Goal: Task Accomplishment & Management: Complete application form

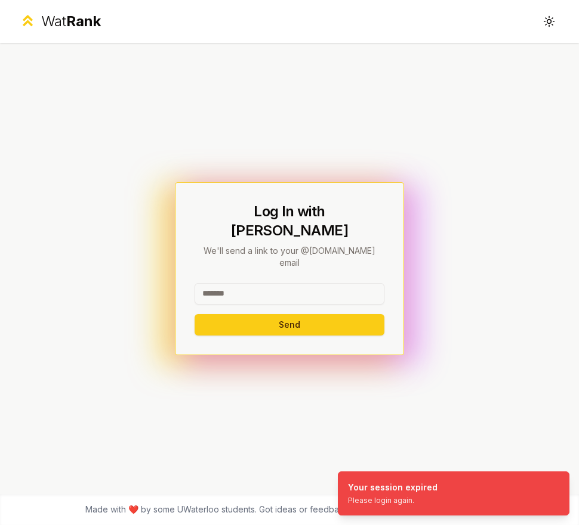
click at [303, 283] on input at bounding box center [289, 293] width 190 height 21
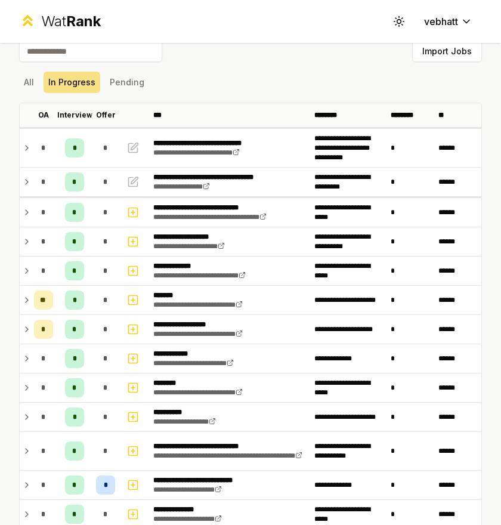
scroll to position [21, 0]
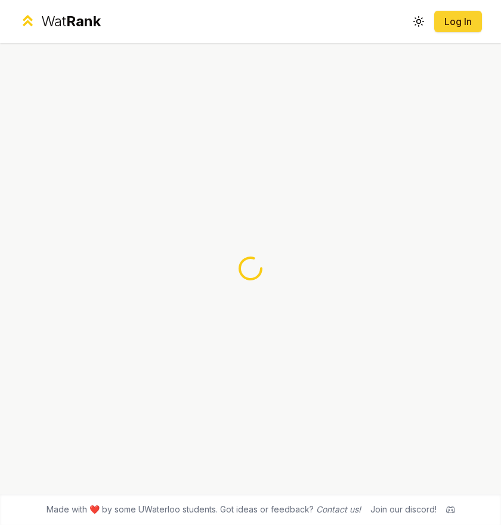
click at [463, 25] on link "Log In" at bounding box center [458, 21] width 29 height 14
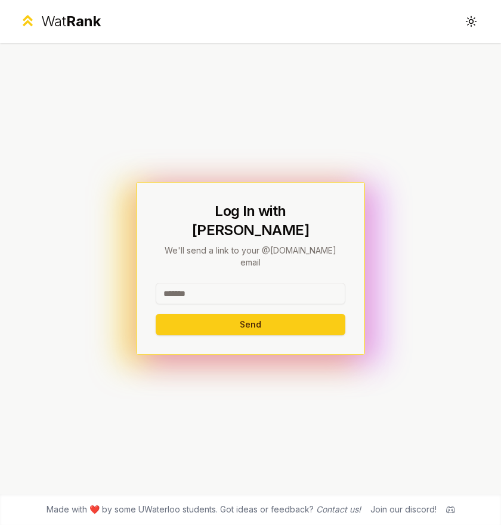
click at [242, 283] on input at bounding box center [251, 293] width 190 height 21
type input "*******"
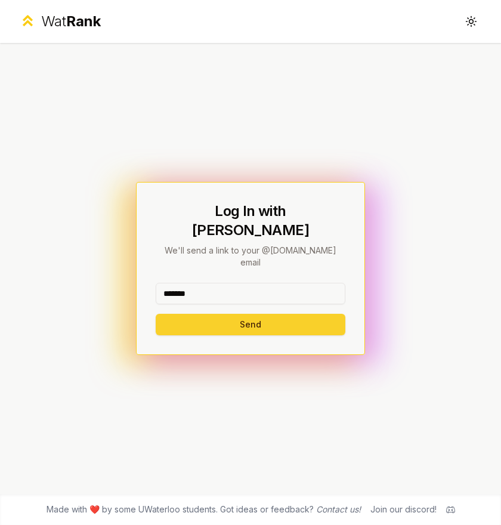
click at [246, 314] on button "Send" at bounding box center [251, 324] width 190 height 21
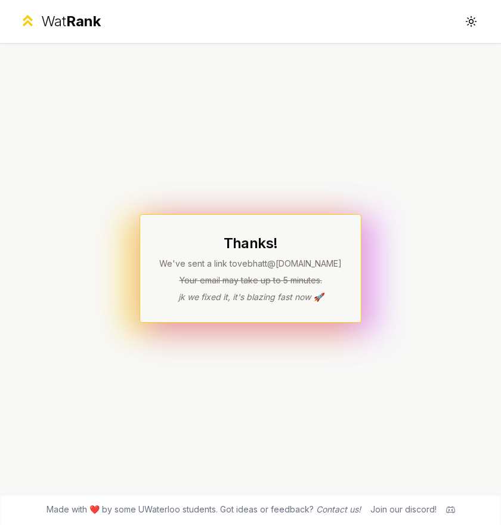
click at [277, 245] on h1 "Thanks!" at bounding box center [250, 243] width 183 height 19
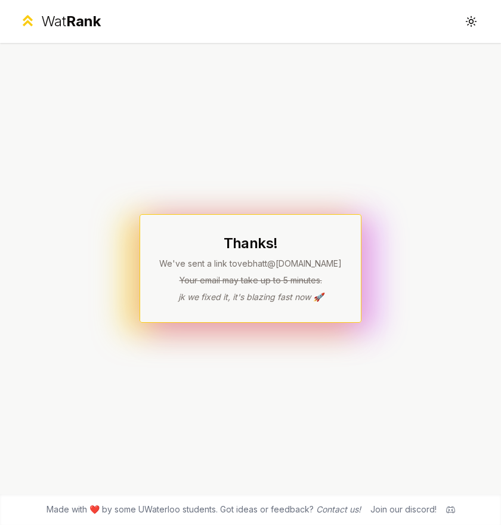
click at [328, 262] on p "We've sent a link to vebhatt @uwaterloo.ca" at bounding box center [250, 264] width 183 height 12
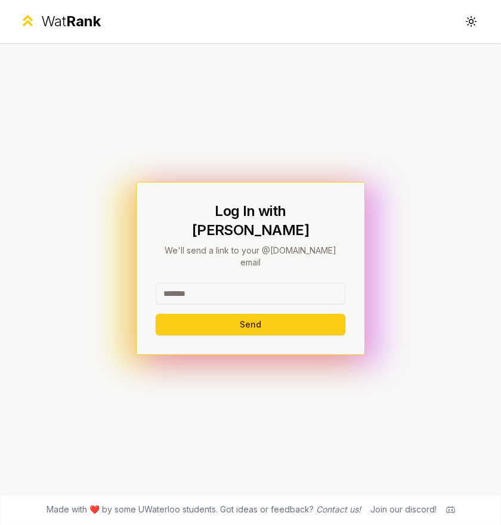
click at [282, 283] on input at bounding box center [251, 293] width 190 height 21
type input "*******"
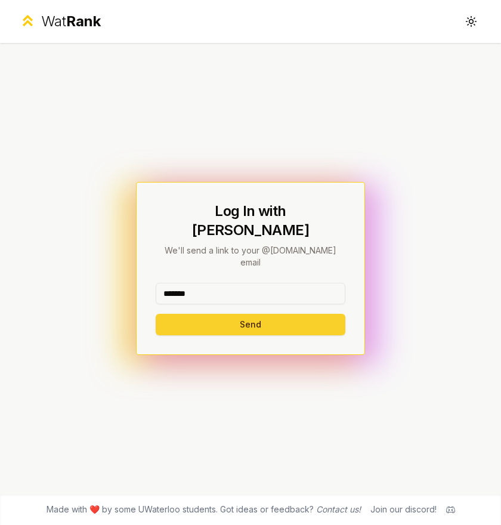
click at [258, 314] on button "Send" at bounding box center [251, 324] width 190 height 21
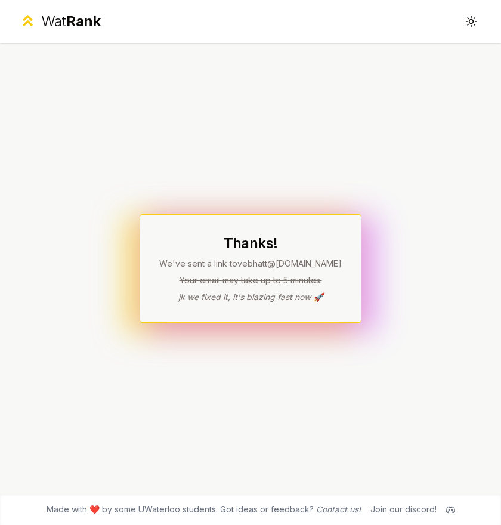
click at [379, 187] on div "Thanks! We've sent a link to vebhatt @uwaterloo.ca Your email may take up to 5 …" at bounding box center [250, 268] width 501 height 451
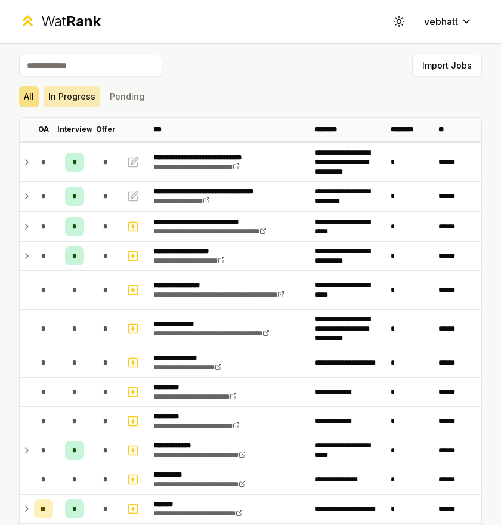
click at [72, 101] on button "In Progress" at bounding box center [72, 96] width 57 height 21
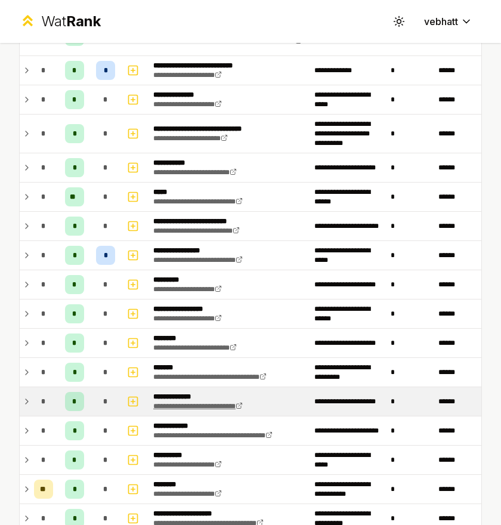
scroll to position [326, 0]
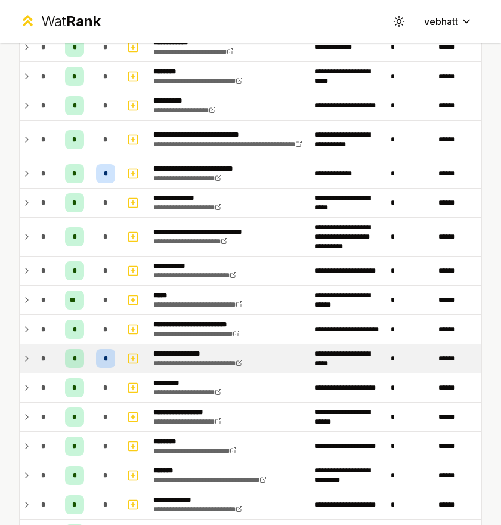
click at [26, 354] on icon at bounding box center [27, 358] width 10 height 14
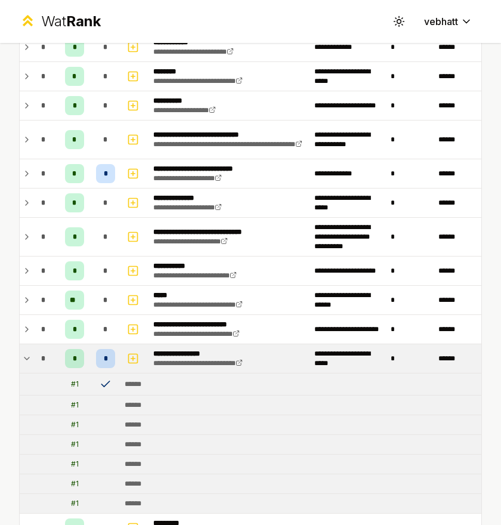
click at [26, 354] on icon at bounding box center [27, 358] width 10 height 14
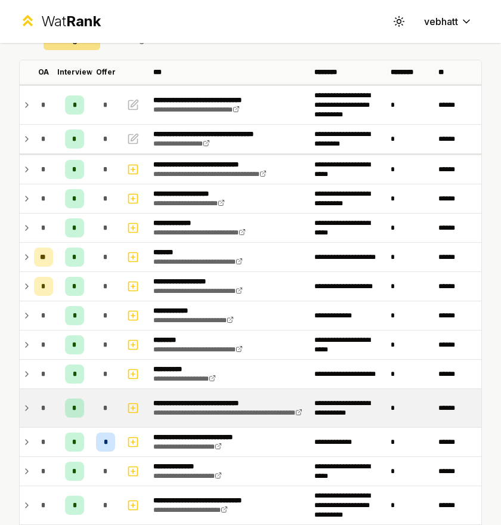
scroll to position [49, 0]
